Goal: Check status

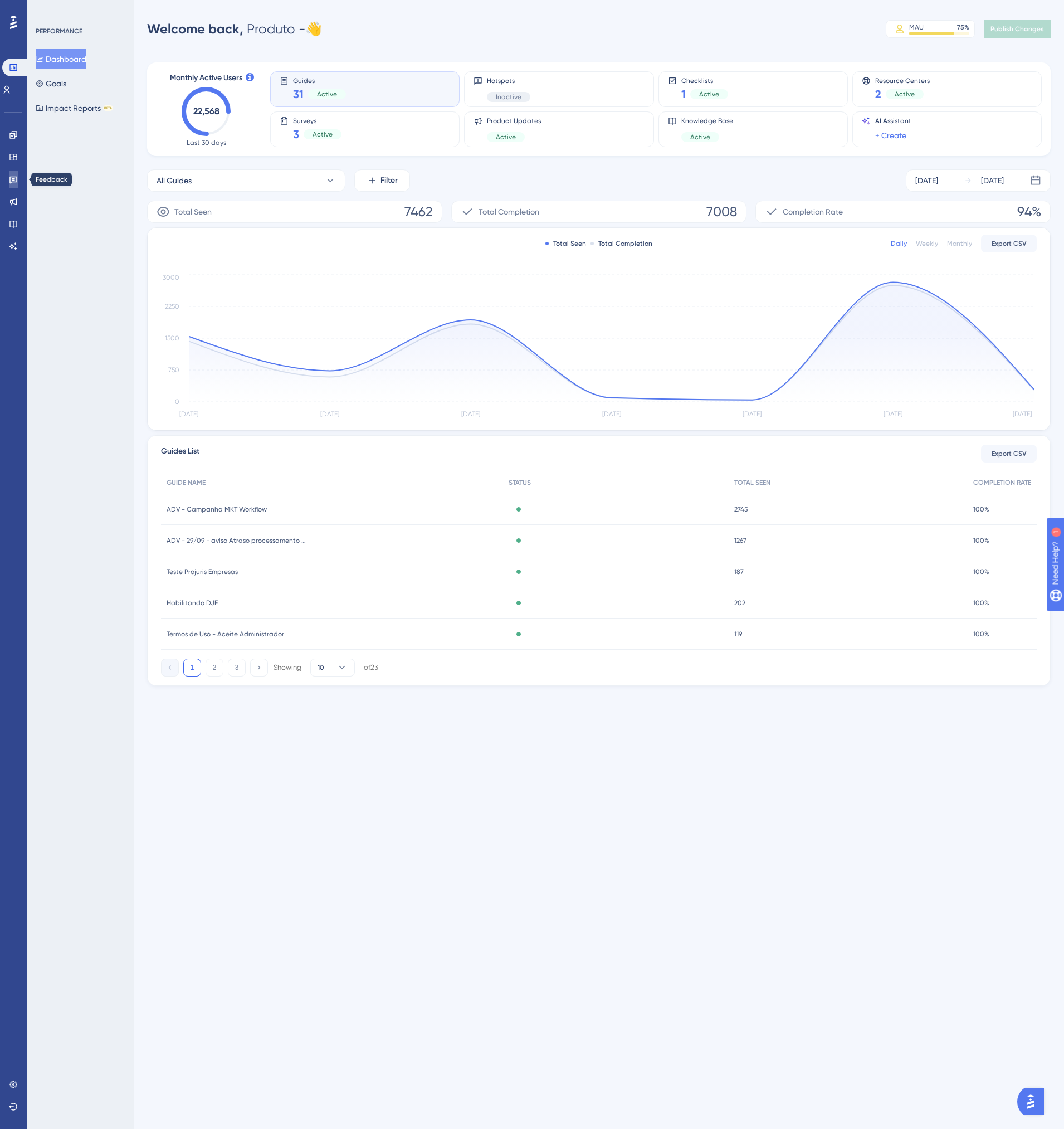
click at [9, 175] on link at bounding box center [13, 180] width 9 height 18
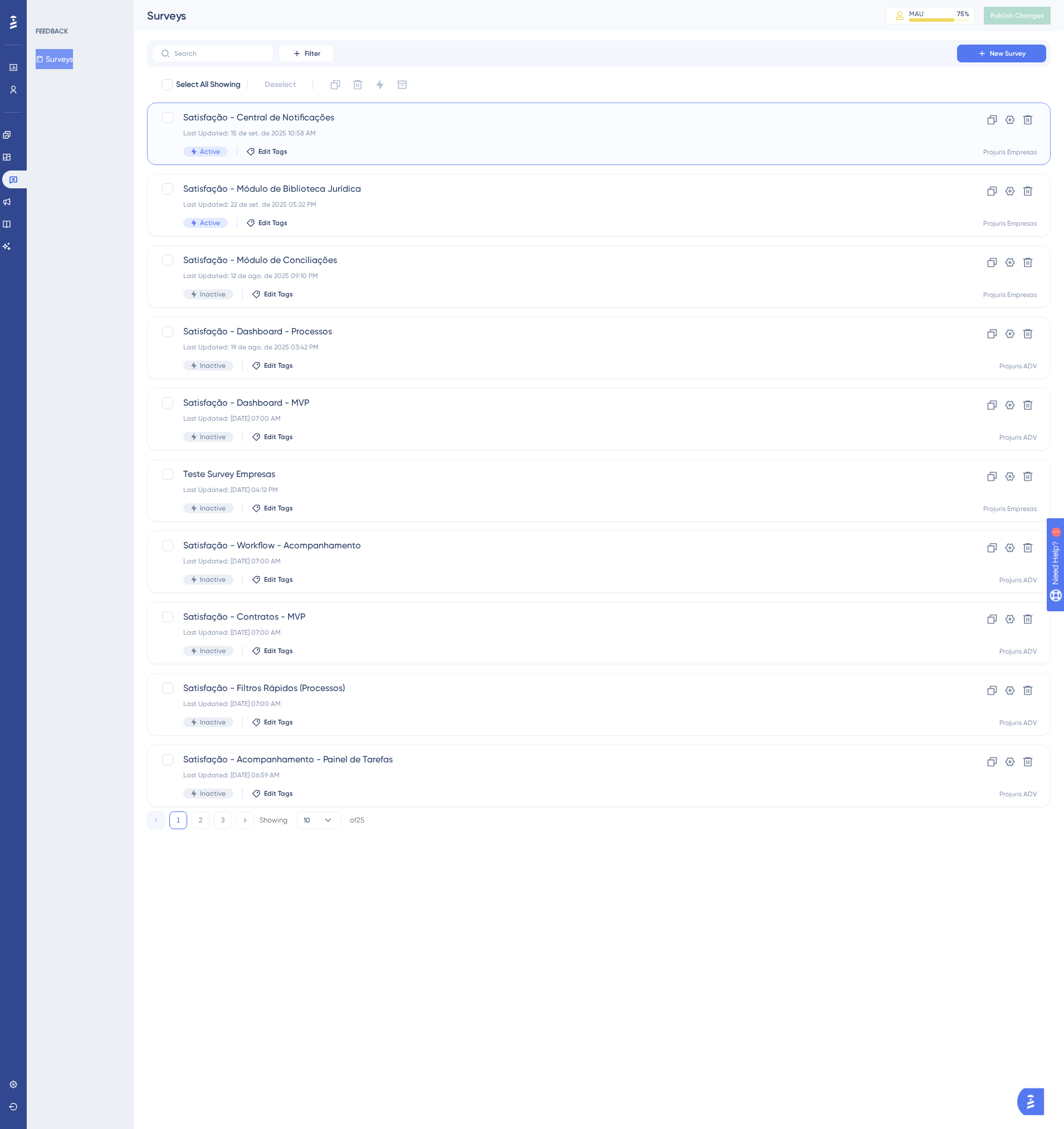
click at [391, 132] on div "Last Updated: 15 de set. de 2025 10:58 AM" at bounding box center [554, 133] width 742 height 9
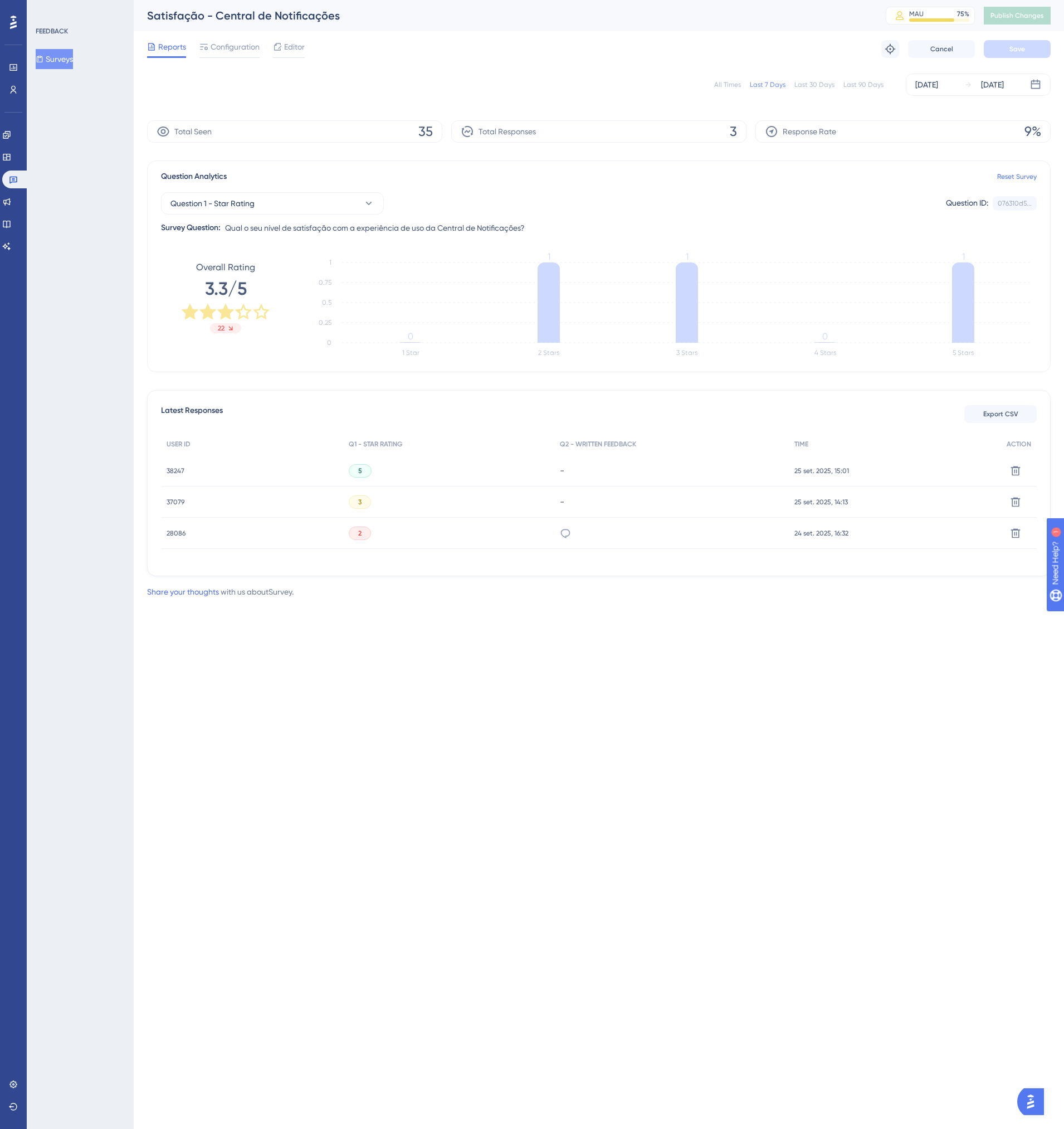
click at [740, 81] on div "All Times" at bounding box center [727, 85] width 27 height 9
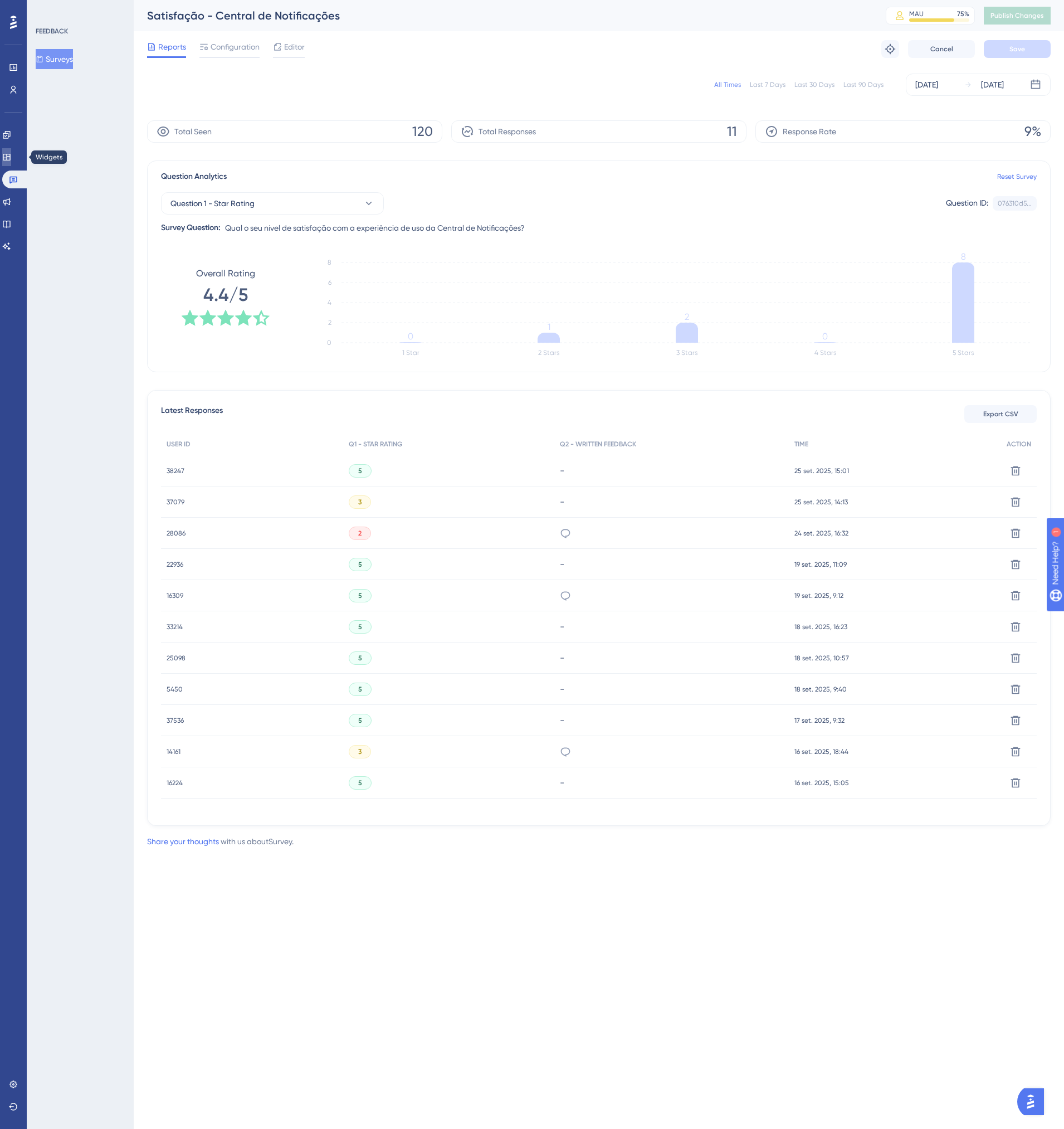
click at [11, 159] on icon at bounding box center [7, 157] width 9 height 9
